Goal: Communication & Community: Ask a question

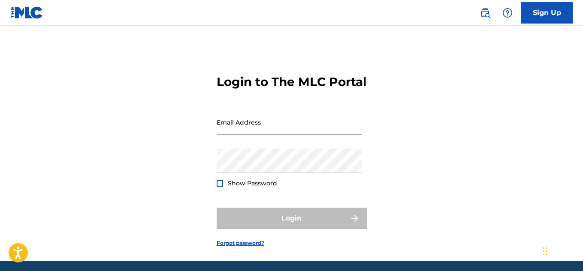
drag, startPoint x: 0, startPoint y: 0, endPoint x: 232, endPoint y: 143, distance: 272.8
click at [232, 135] on input "Email Address" at bounding box center [289, 122] width 145 height 24
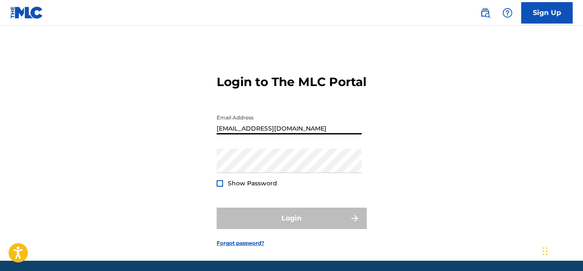
type input "[EMAIL_ADDRESS][DOMAIN_NAME]"
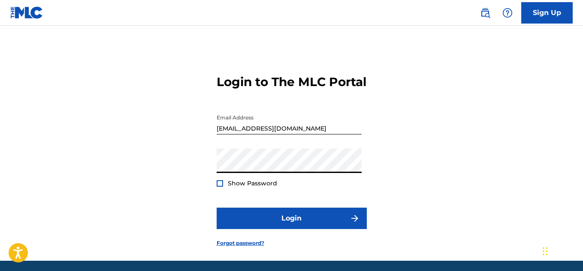
click at [217, 208] on button "Login" at bounding box center [292, 218] width 150 height 21
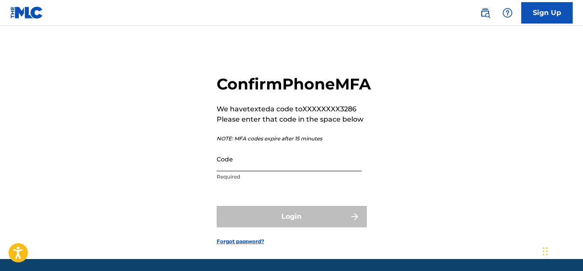
click at [253, 172] on input "Code" at bounding box center [289, 159] width 145 height 24
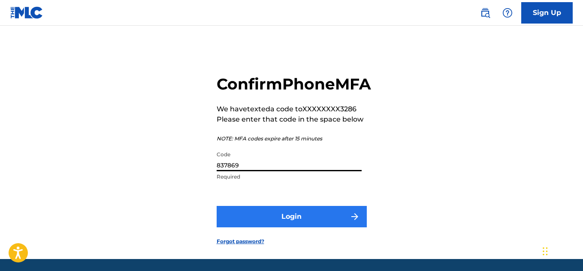
type input "837869"
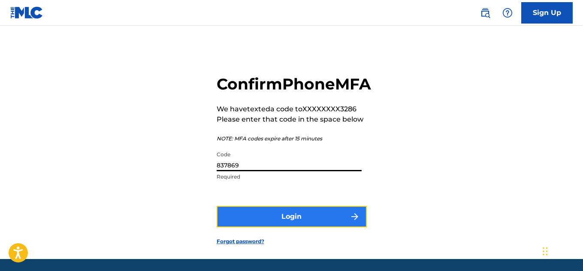
click at [278, 228] on button "Login" at bounding box center [292, 216] width 150 height 21
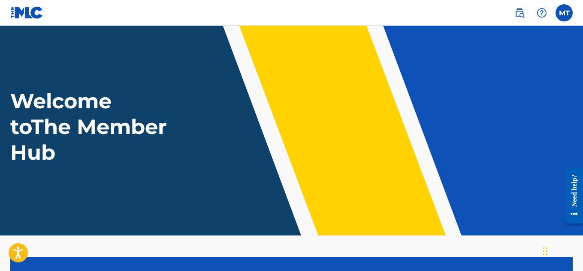
click at [29, 16] on img at bounding box center [26, 12] width 33 height 12
click at [30, 17] on img at bounding box center [26, 12] width 33 height 12
click at [32, 14] on img at bounding box center [26, 12] width 33 height 12
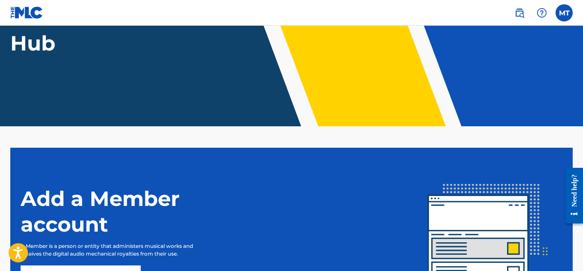
scroll to position [205, 0]
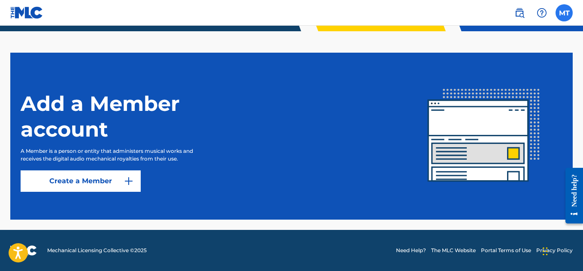
click at [563, 12] on label at bounding box center [563, 12] width 17 height 17
click at [564, 13] on input "MT Moose Tarantino ulangmusic25@gmail.com Notification Preferences Profile Log …" at bounding box center [564, 13] width 0 height 0
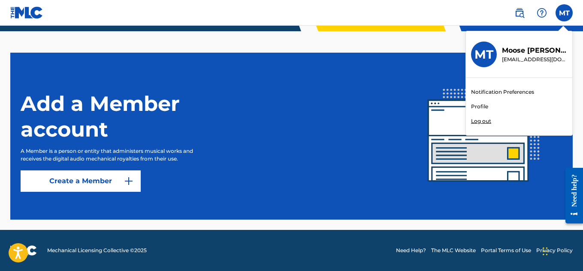
click at [482, 104] on link "Profile" at bounding box center [479, 107] width 17 height 8
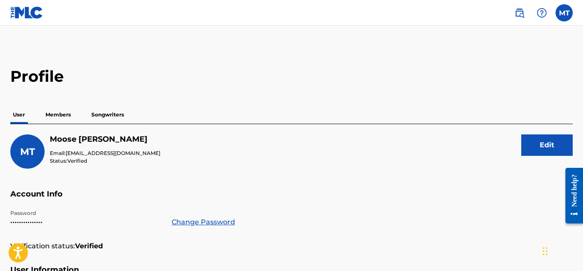
click at [64, 112] on p "Members" at bounding box center [58, 115] width 30 height 18
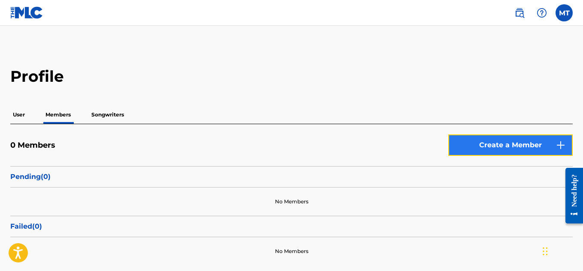
click at [500, 147] on link "Create a Member" at bounding box center [510, 145] width 124 height 21
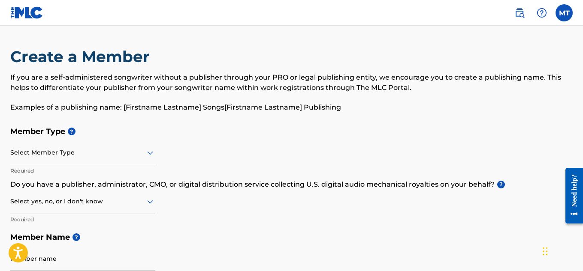
click at [86, 155] on div at bounding box center [82, 153] width 145 height 11
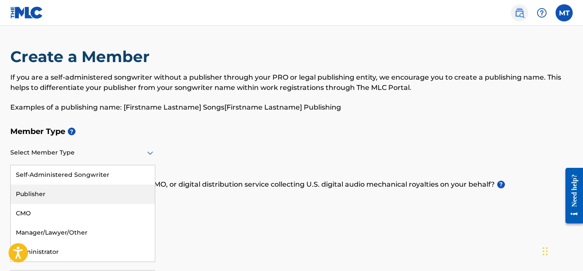
click at [523, 12] on img at bounding box center [519, 13] width 10 height 10
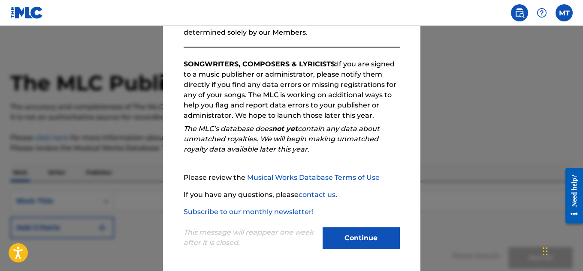
scroll to position [121, 0]
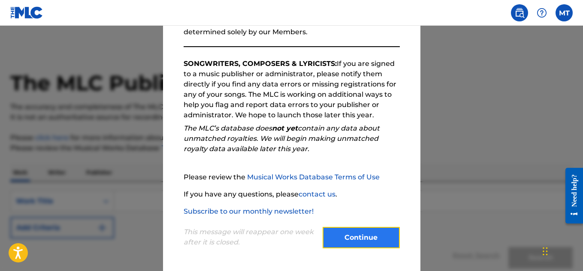
click at [355, 235] on button "Continue" at bounding box center [360, 237] width 77 height 21
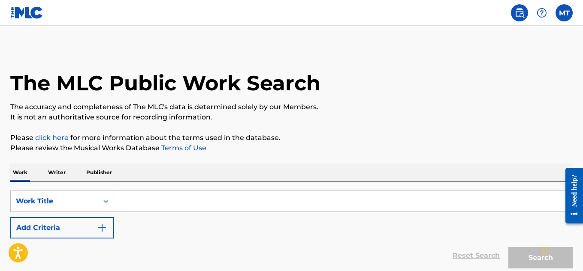
click at [54, 136] on link "click here" at bounding box center [51, 138] width 33 height 8
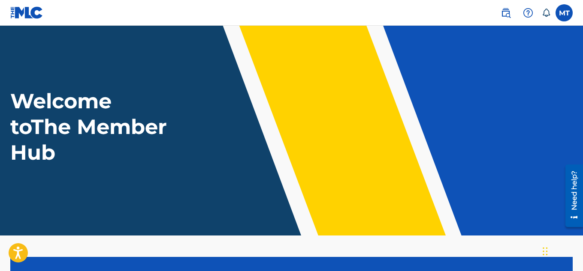
click at [18, 6] on link at bounding box center [26, 12] width 33 height 25
click at [21, 14] on img at bounding box center [26, 12] width 33 height 12
click at [508, 9] on img at bounding box center [505, 13] width 10 height 10
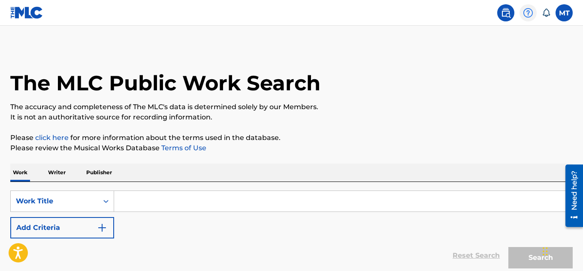
click at [530, 11] on img at bounding box center [528, 13] width 10 height 10
click at [527, 33] on link "Contact us" at bounding box center [527, 36] width 73 height 21
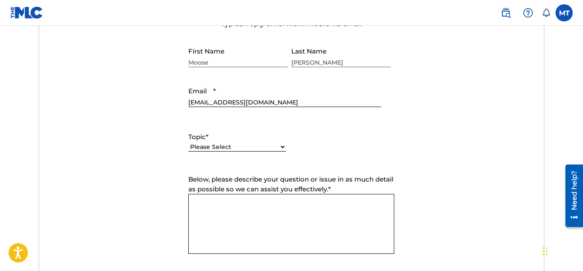
scroll to position [386, 0]
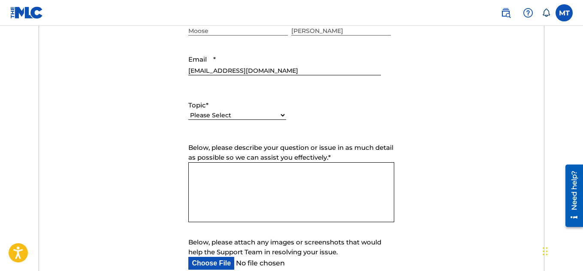
click at [238, 175] on textarea "Below, please describe your question or issue in as much detail as possible so …" at bounding box center [291, 193] width 206 height 60
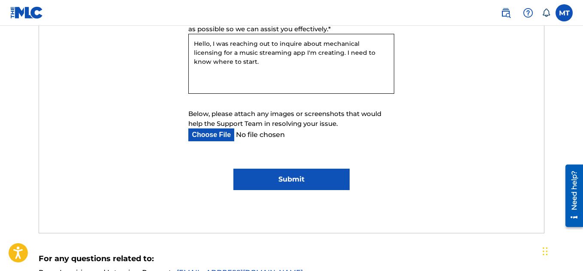
type textarea "Hello, I was reaching out to inquire about mechanical licensing for a music str…"
click at [285, 177] on input "Submit" at bounding box center [291, 179] width 116 height 21
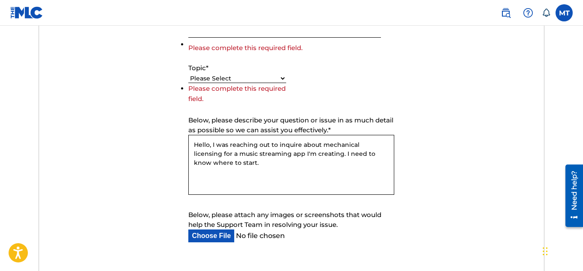
scroll to position [344, 0]
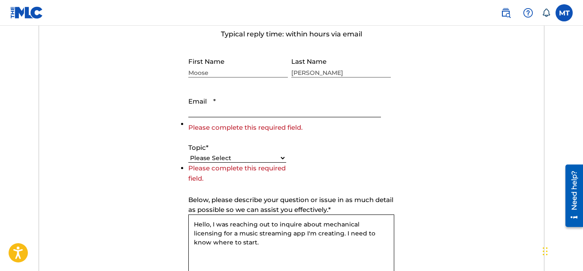
click at [282, 159] on select "Please Select I need help with my account I need help with managing my catalog …" at bounding box center [237, 158] width 98 height 9
click at [188, 163] on select "Please Select I need help with my account I need help with managing my catalog …" at bounding box center [237, 158] width 98 height 9
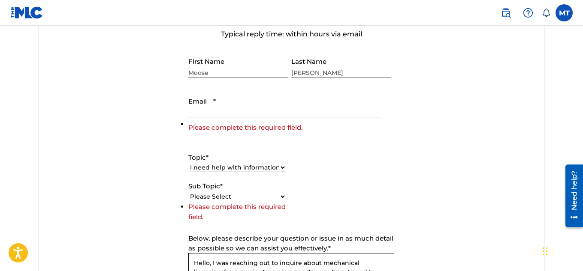
click at [222, 105] on input "Email *" at bounding box center [284, 105] width 192 height 24
click at [262, 194] on select "Please Select I have a question about The MLC and its operation Why do I need t…" at bounding box center [237, 197] width 98 height 9
click at [175, 151] on form "Submit a request Typical reply time: within hours via email First Name Moose La…" at bounding box center [291, 212] width 505 height 418
click at [236, 166] on select "Please Select I need help with my account I need help with managing my catalog …" at bounding box center [237, 167] width 98 height 9
click at [188, 163] on select "Please Select I need help with my account I need help with managing my catalog …" at bounding box center [237, 167] width 98 height 9
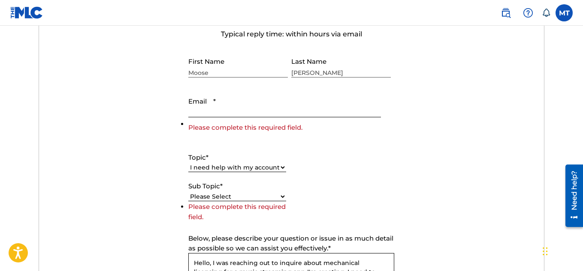
click at [271, 196] on select "Please Select I need help with my user account I can't log in to my user accoun…" at bounding box center [237, 197] width 98 height 9
click at [259, 170] on select "Please Select I need help with my account I need help with managing my catalog …" at bounding box center [237, 167] width 98 height 9
click at [188, 163] on select "Please Select I need help with my account I need help with managing my catalog …" at bounding box center [237, 167] width 98 height 9
click at [252, 198] on select "Please Select I need help with CWR I need help registering my work(s) in The ML…" at bounding box center [237, 197] width 98 height 9
drag, startPoint x: 99, startPoint y: 172, endPoint x: 117, endPoint y: 170, distance: 18.1
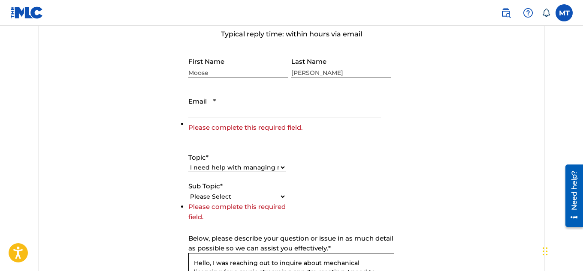
click at [99, 172] on form "Submit a request Typical reply time: within hours via email First Name Moose La…" at bounding box center [291, 212] width 505 height 418
click at [271, 166] on select "Please Select I need help with my account I need help with managing my catalog …" at bounding box center [237, 167] width 98 height 9
click at [188, 163] on select "Please Select I need help with my account I need help with managing my catalog …" at bounding box center [237, 167] width 98 height 9
click at [277, 171] on select "Please Select I need help with my account I need help with managing my catalog …" at bounding box center [237, 167] width 98 height 9
click at [188, 163] on select "Please Select I need help with my account I need help with managing my catalog …" at bounding box center [237, 167] width 98 height 9
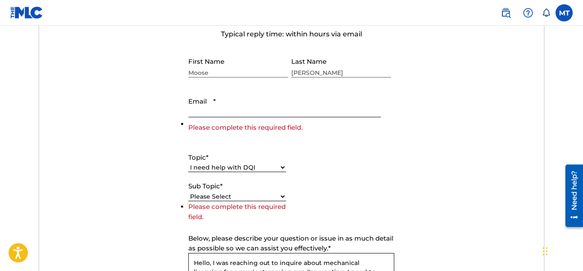
click at [264, 196] on select "Please Select I need help with DQI" at bounding box center [237, 197] width 98 height 9
click at [258, 165] on select "Please Select I need help with my account I need help with managing my catalog …" at bounding box center [237, 167] width 98 height 9
select select "I need help with information about The MLC"
click at [188, 163] on select "Please Select I need help with my account I need help with managing my catalog …" at bounding box center [237, 167] width 98 height 9
click at [246, 195] on select "Please Select I have a question about The MLC and its operation Why do I need t…" at bounding box center [237, 197] width 98 height 9
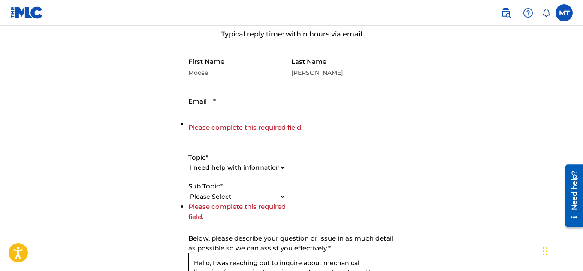
select select "I have a question about The MLC and its operation"
click at [188, 202] on select "Please Select I have a question about The MLC and its operation Why do I need t…" at bounding box center [237, 197] width 98 height 9
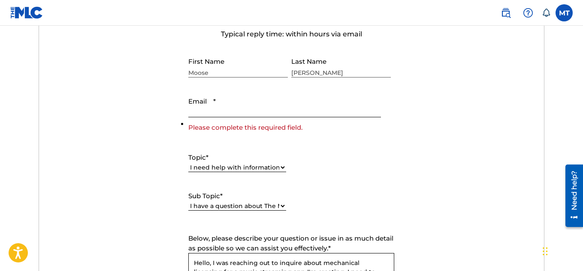
click at [238, 111] on input "Email *" at bounding box center [284, 105] width 192 height 24
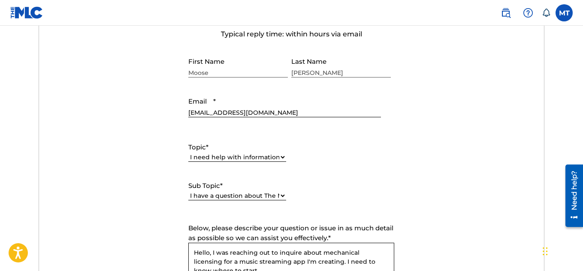
type input "[EMAIL_ADDRESS][DOMAIN_NAME]"
click at [351, 171] on div "Topic * Please Select I need help with my account I need help with managing my …" at bounding box center [291, 171] width 206 height 77
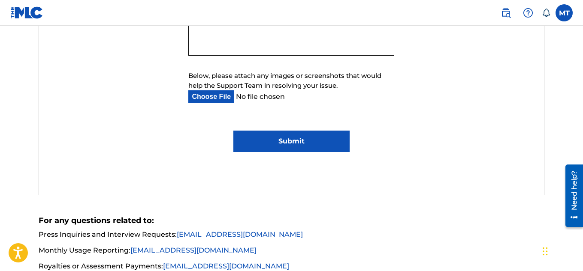
scroll to position [601, 0]
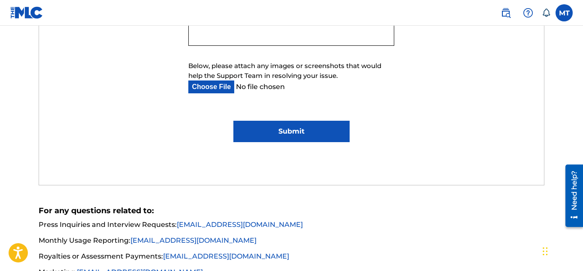
click at [287, 128] on input "Submit" at bounding box center [291, 131] width 116 height 21
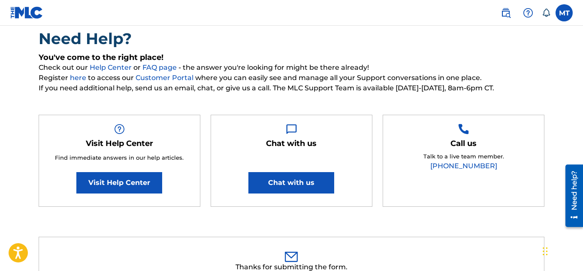
scroll to position [0, 0]
